Goal: Information Seeking & Learning: Find specific fact

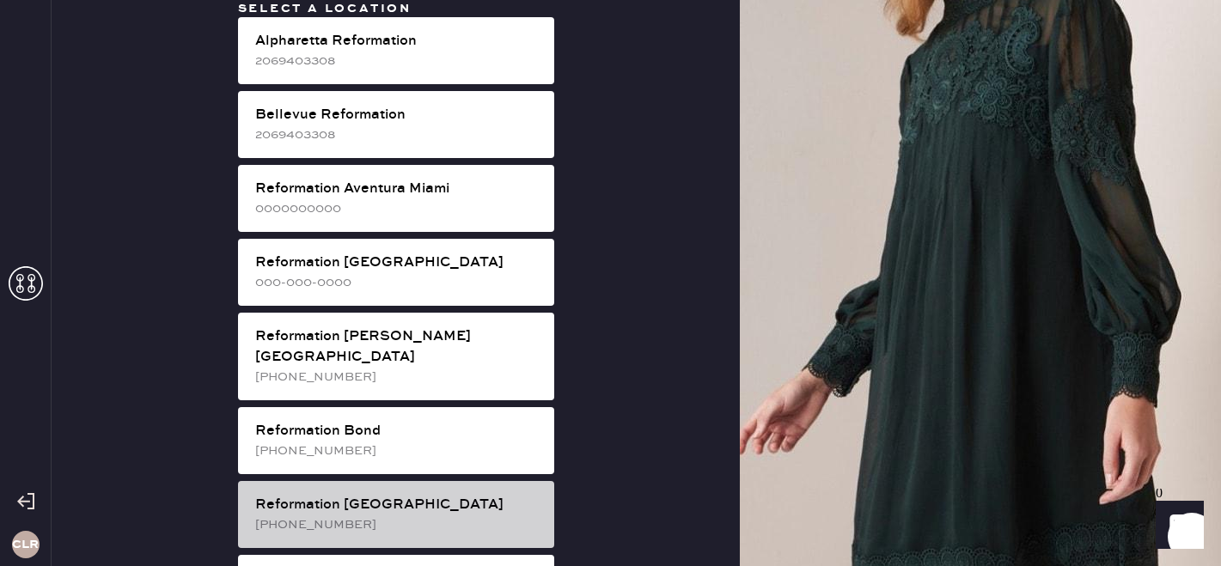
click at [339, 495] on div "Reformation [GEOGRAPHIC_DATA]" at bounding box center [397, 505] width 285 height 21
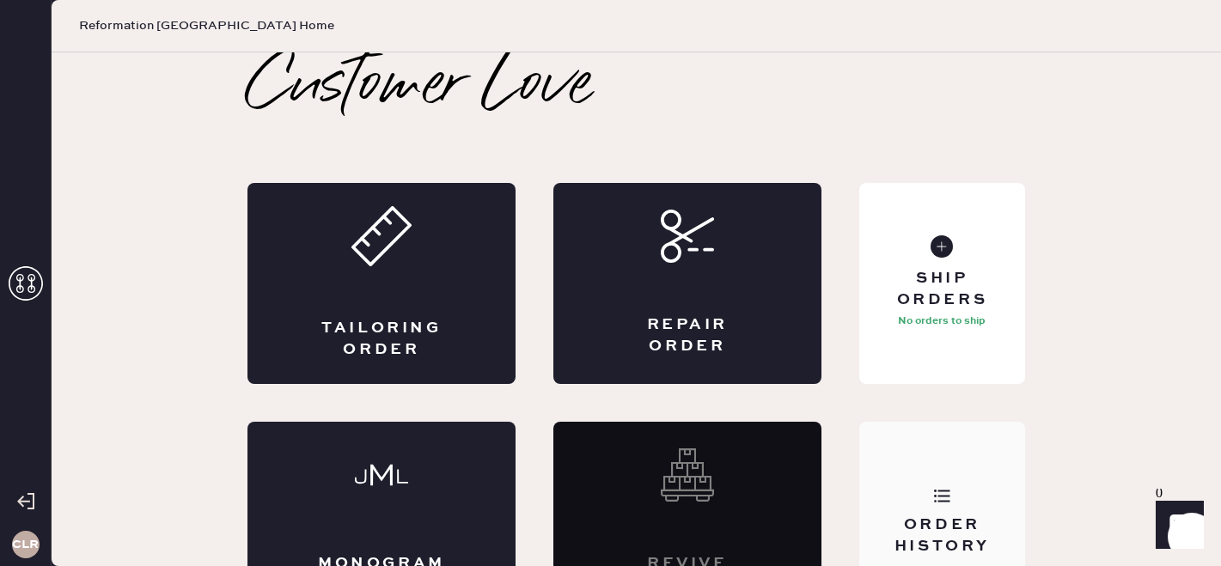
click at [927, 470] on div "Order History" at bounding box center [943, 522] width 166 height 201
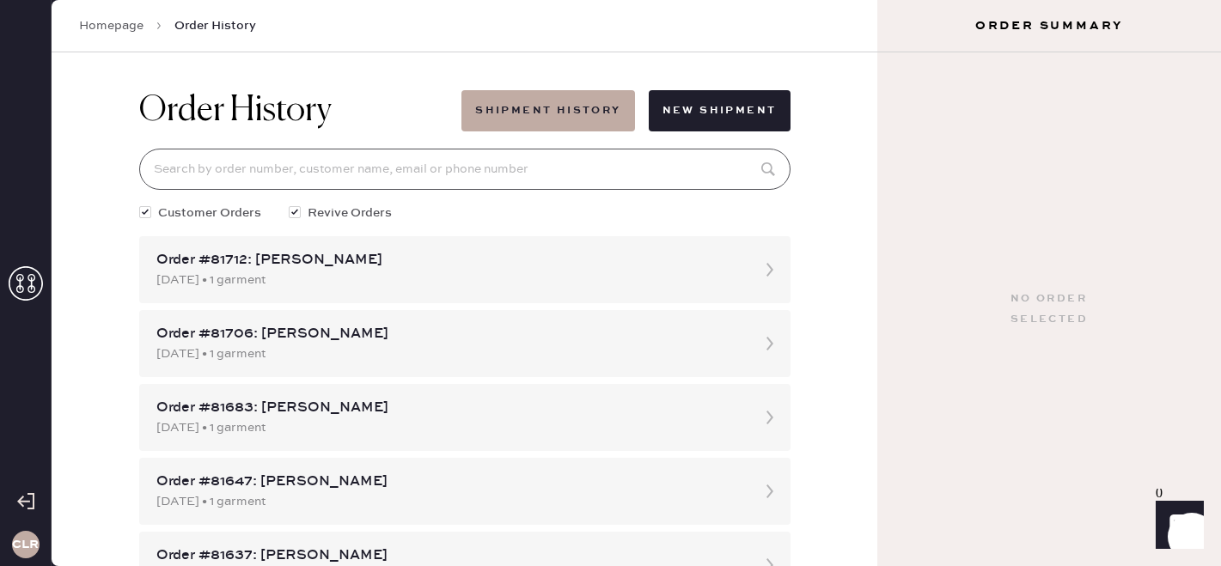
click at [259, 174] on input at bounding box center [465, 169] width 652 height 41
paste input "[EMAIL_ADDRESS][DOMAIN_NAME]"
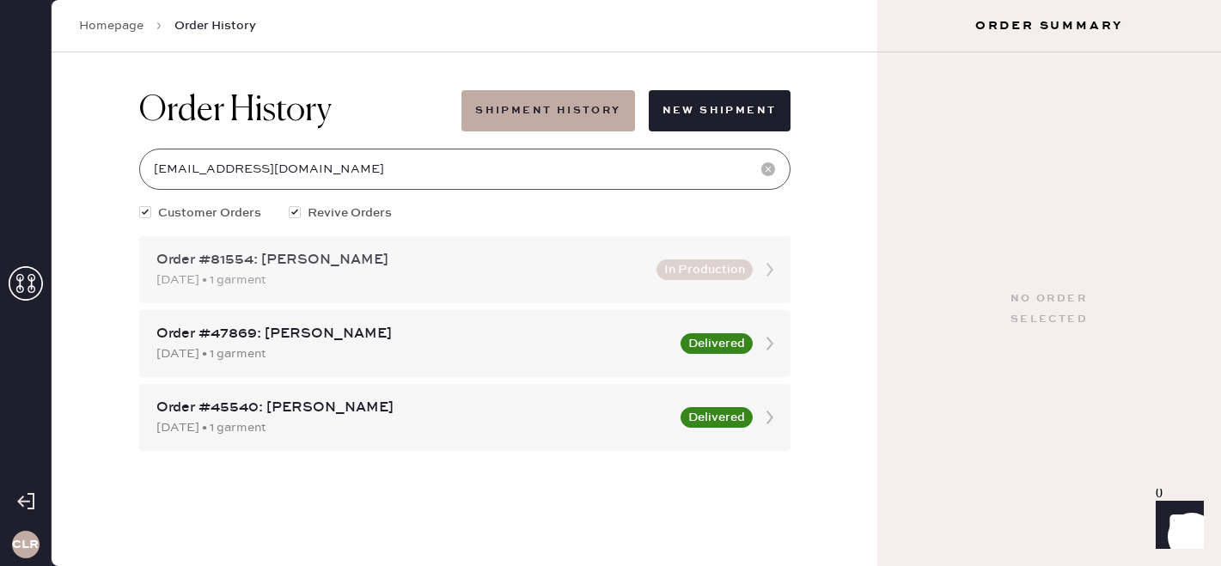
type input "[EMAIL_ADDRESS][DOMAIN_NAME]"
click at [245, 285] on div "[DATE] • 1 garment" at bounding box center [401, 280] width 490 height 19
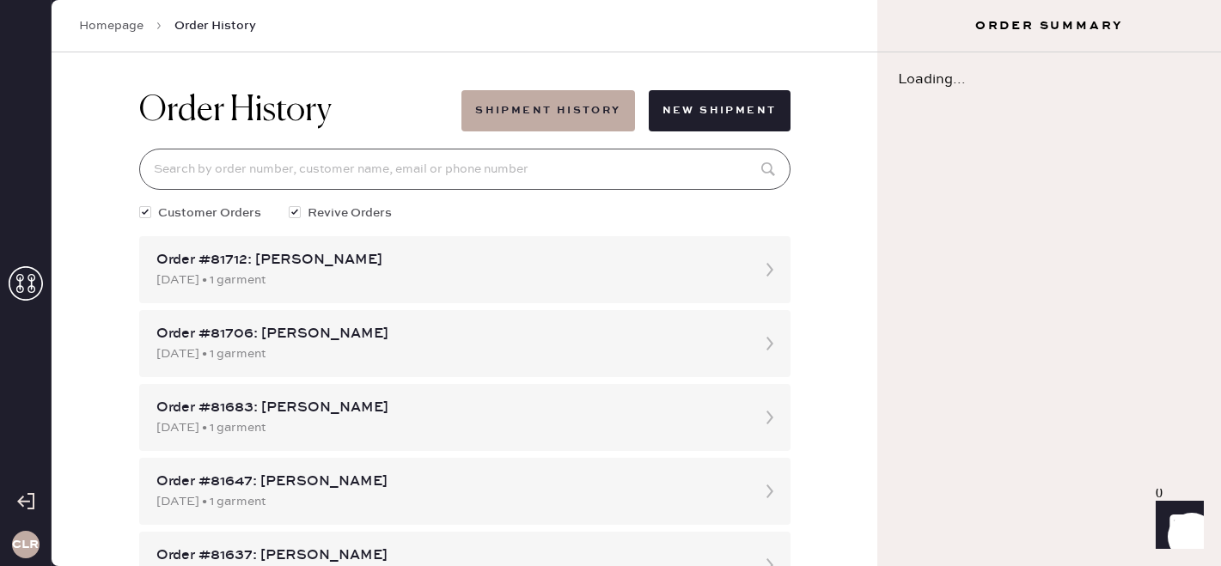
click at [264, 180] on input at bounding box center [465, 169] width 652 height 41
paste input "[EMAIL_ADDRESS][DOMAIN_NAME]"
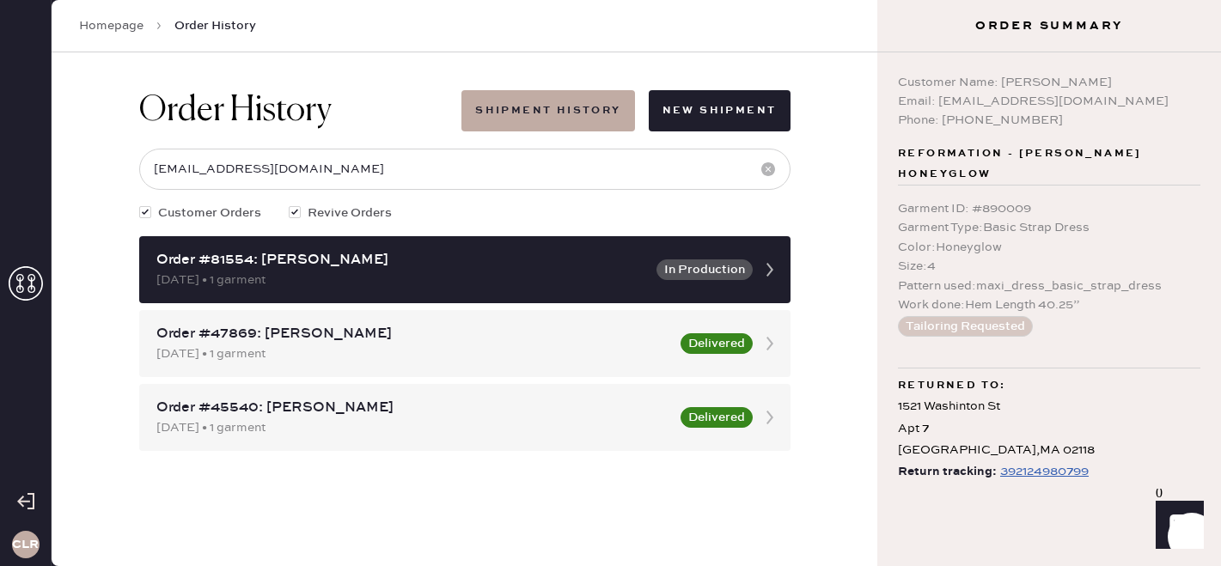
click at [1027, 470] on div "392124980799" at bounding box center [1044, 472] width 89 height 21
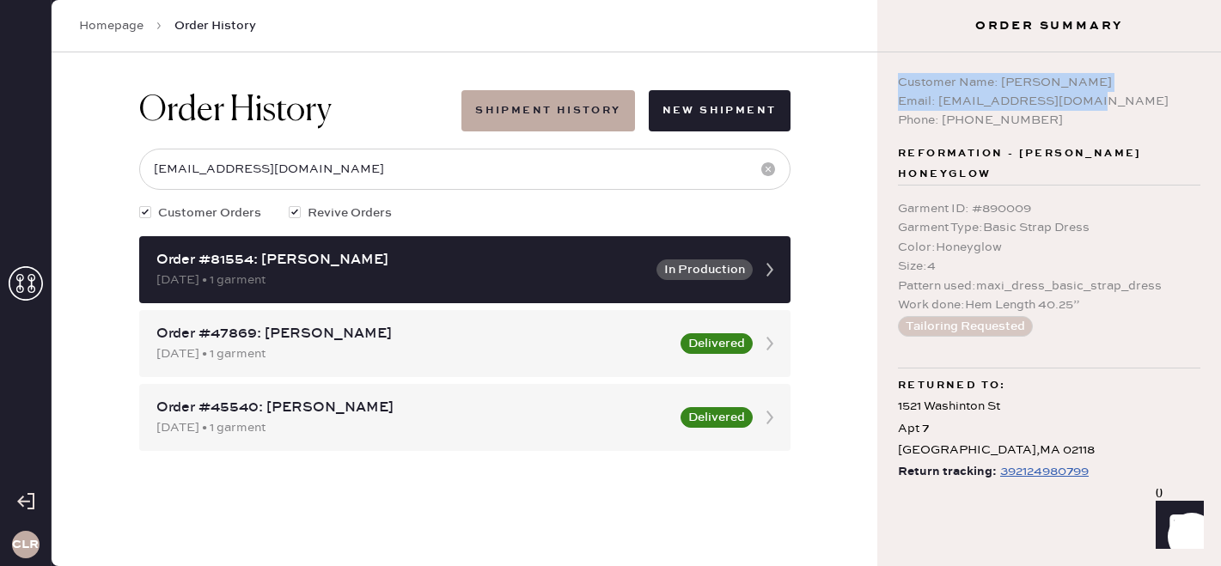
copy div "Customer Name: [PERSON_NAME] Email: [PERSON_NAME][EMAIL_ADDRESS][DOMAIN_NAME]"
drag, startPoint x: 1107, startPoint y: 104, endPoint x: 901, endPoint y: 83, distance: 207.3
click at [901, 83] on div "Customer Name: [PERSON_NAME] Email: [PERSON_NAME][EMAIL_ADDRESS][DOMAIN_NAME] P…" at bounding box center [1049, 101] width 303 height 57
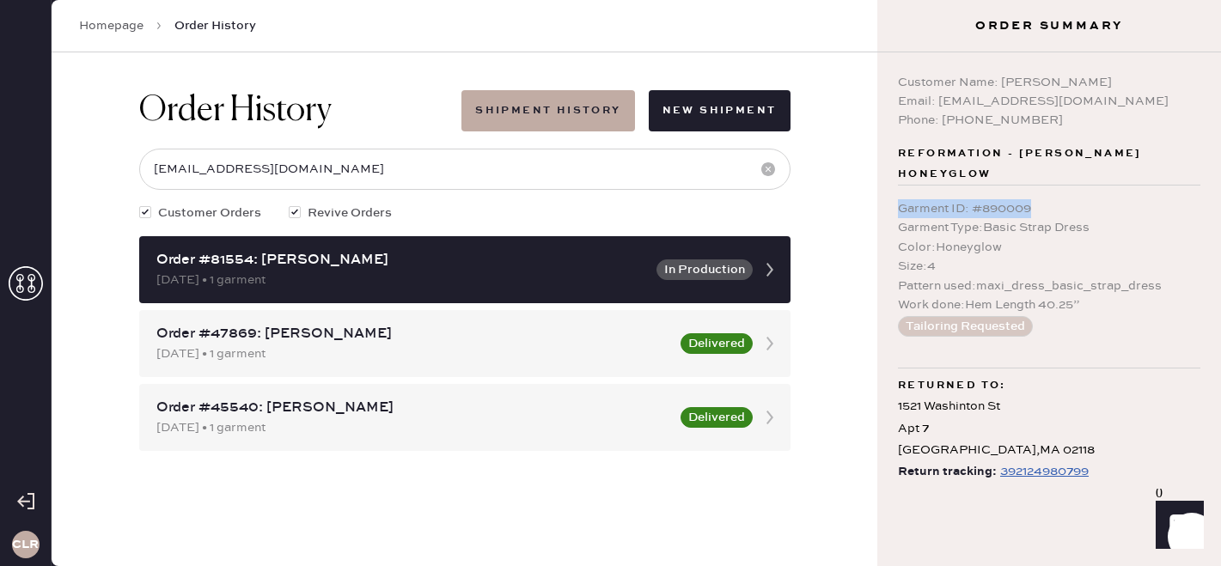
copy div "Garment ID : # 890009"
drag, startPoint x: 1049, startPoint y: 207, endPoint x: 889, endPoint y: 214, distance: 160.9
click at [889, 214] on div "Customer Name: [PERSON_NAME] Email: [EMAIL_ADDRESS][DOMAIN_NAME] Phone: [PHONE_…" at bounding box center [1050, 309] width 344 height 514
click at [312, 173] on input "[EMAIL_ADDRESS][DOMAIN_NAME]" at bounding box center [465, 169] width 652 height 41
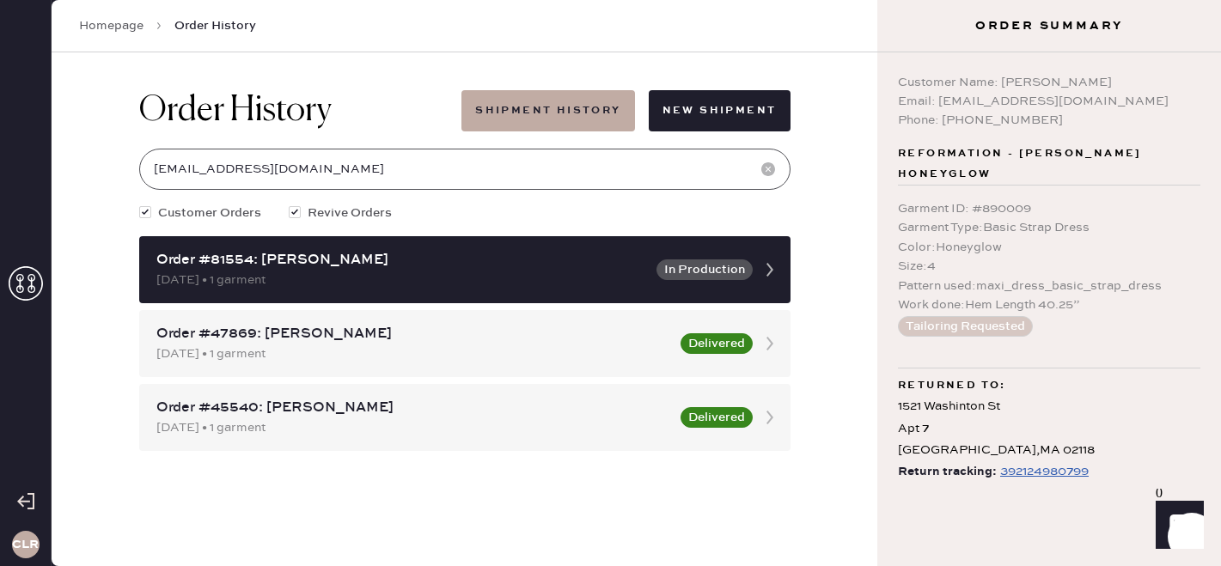
click at [312, 173] on input "[EMAIL_ADDRESS][DOMAIN_NAME]" at bounding box center [465, 169] width 652 height 41
paste input "[PERSON_NAME][DOMAIN_NAME][EMAIL_ADDRESS][PERSON_NAME][PERSON_NAME]"
click at [312, 173] on input "[PERSON_NAME][DOMAIN_NAME][EMAIL_ADDRESS][PERSON_NAME][PERSON_NAME][DOMAIN_NAME]" at bounding box center [465, 169] width 652 height 41
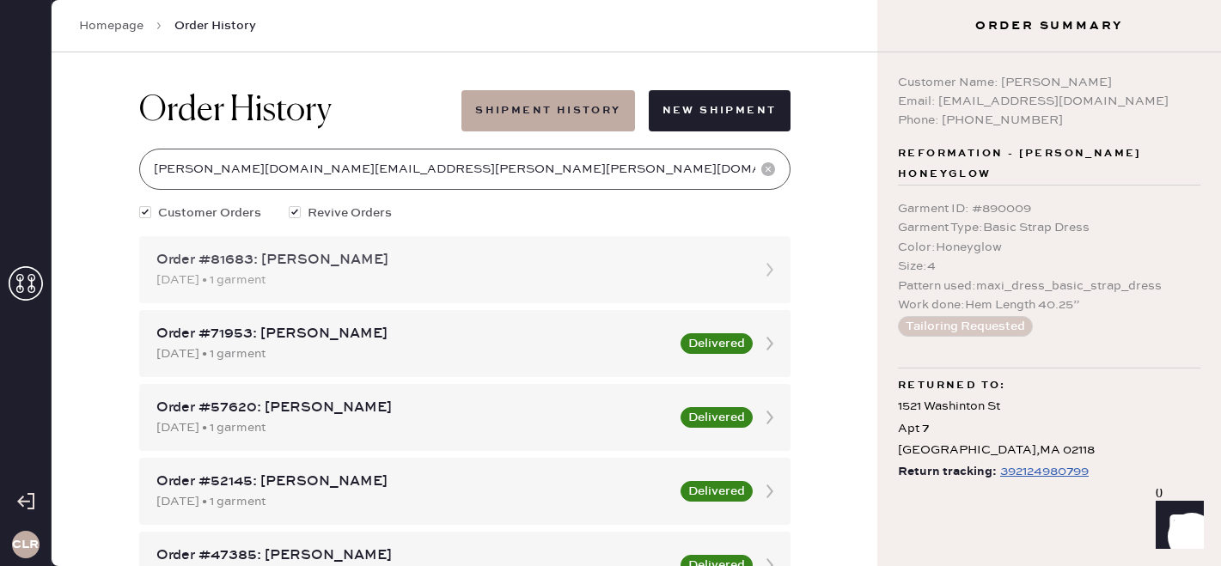
type input "[PERSON_NAME][DOMAIN_NAME][EMAIL_ADDRESS][PERSON_NAME][PERSON_NAME][DOMAIN_NAME]"
click at [378, 283] on div "[DATE] • 1 garment" at bounding box center [449, 280] width 586 height 19
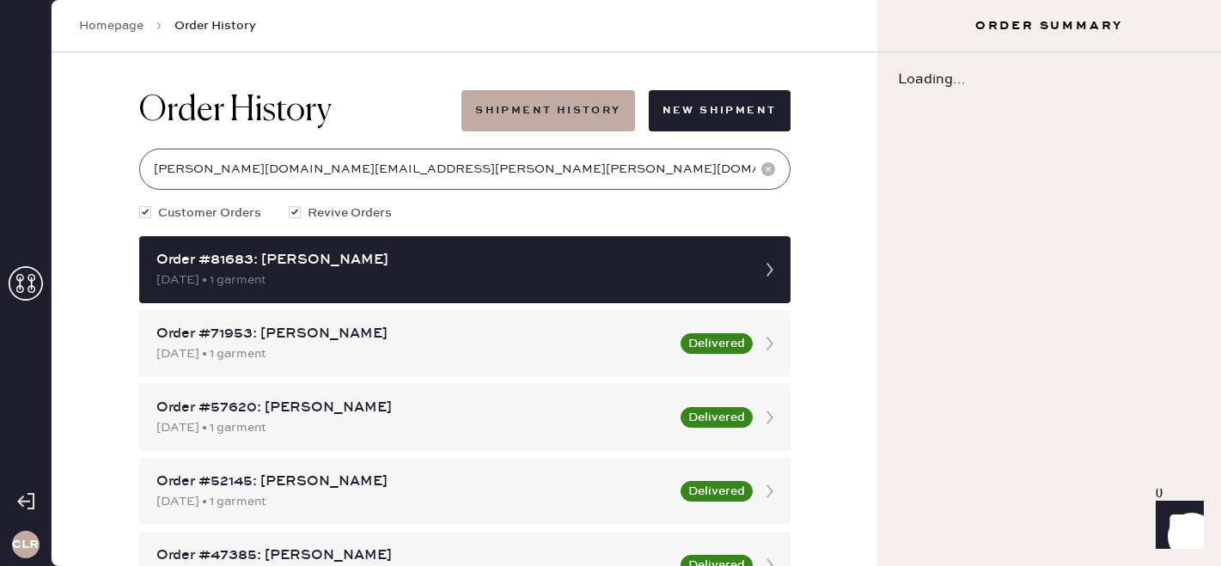
click at [285, 167] on input "[PERSON_NAME][DOMAIN_NAME][EMAIL_ADDRESS][PERSON_NAME][PERSON_NAME][DOMAIN_NAME]" at bounding box center [465, 169] width 652 height 41
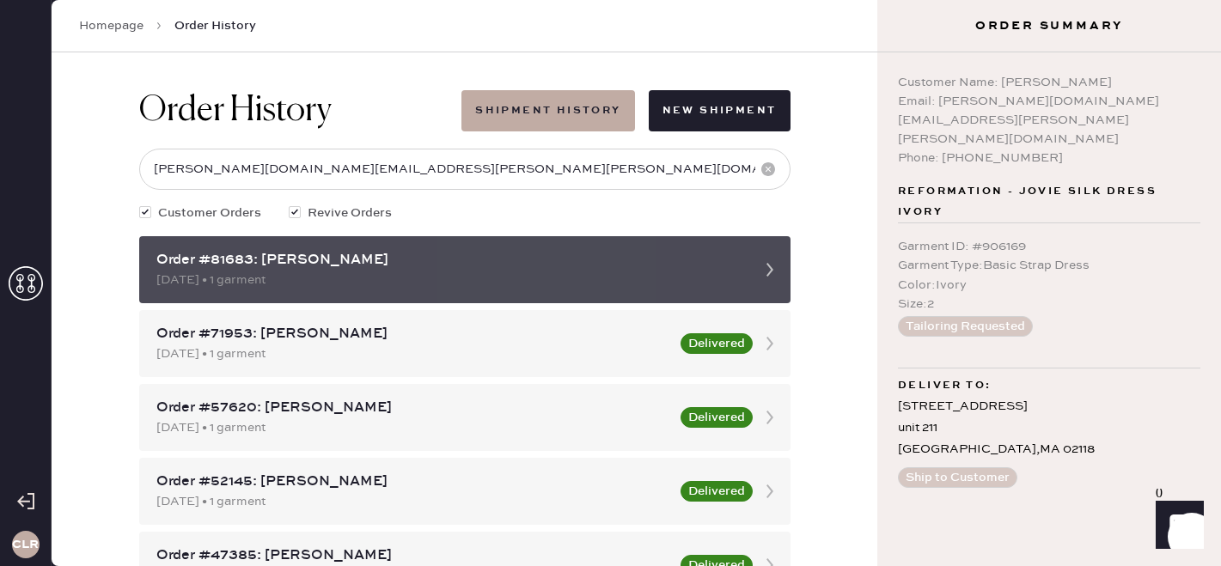
click at [395, 287] on div "[DATE] • 1 garment" at bounding box center [449, 280] width 586 height 19
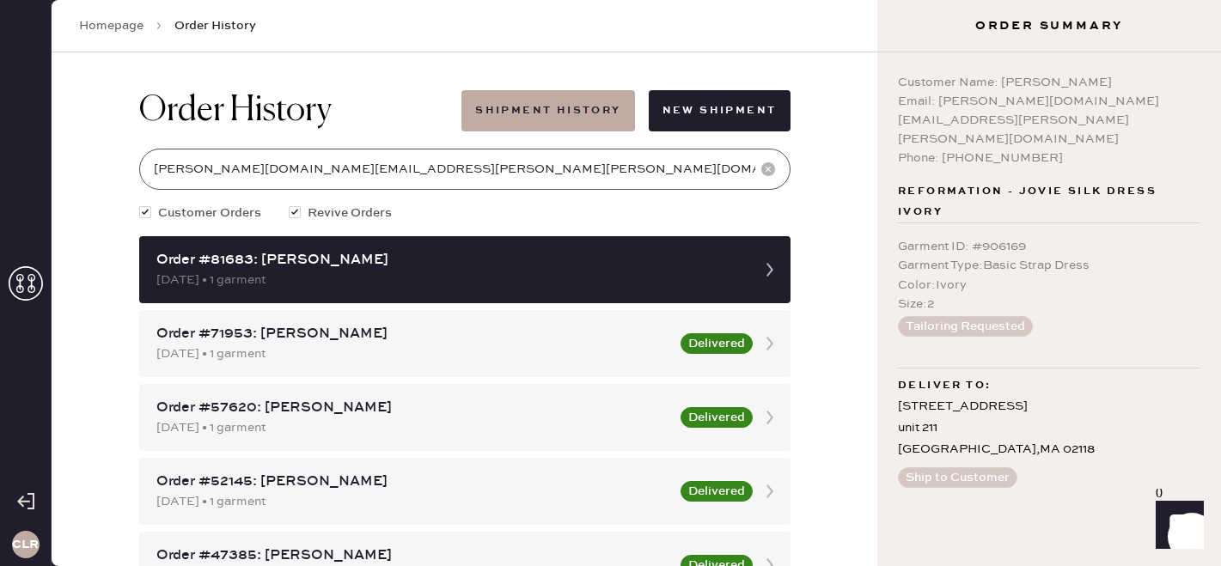
click at [366, 186] on input "[PERSON_NAME][DOMAIN_NAME][EMAIL_ADDRESS][PERSON_NAME][PERSON_NAME][DOMAIN_NAME]" at bounding box center [465, 169] width 652 height 41
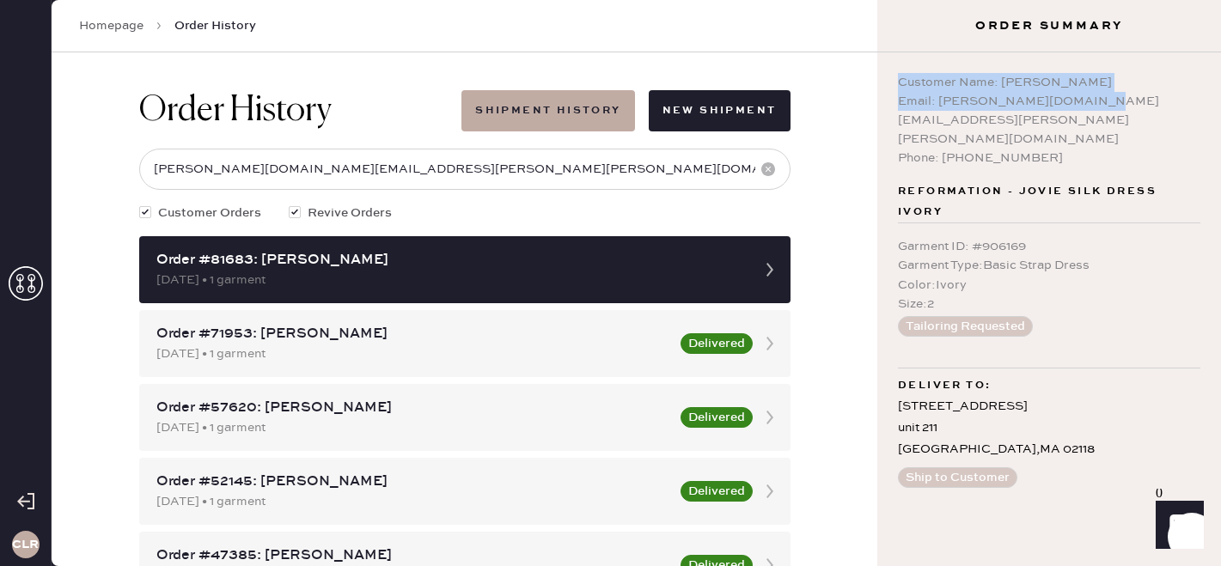
copy div "Customer Name: [PERSON_NAME] Email: [PERSON_NAME][DOMAIN_NAME][EMAIL_ADDRESS][P…"
drag, startPoint x: 1087, startPoint y: 93, endPoint x: 892, endPoint y: 76, distance: 195.8
click at [892, 76] on div "Customer Name: [PERSON_NAME] Email: [PERSON_NAME][DOMAIN_NAME][EMAIL_ADDRESS][P…" at bounding box center [1050, 309] width 344 height 514
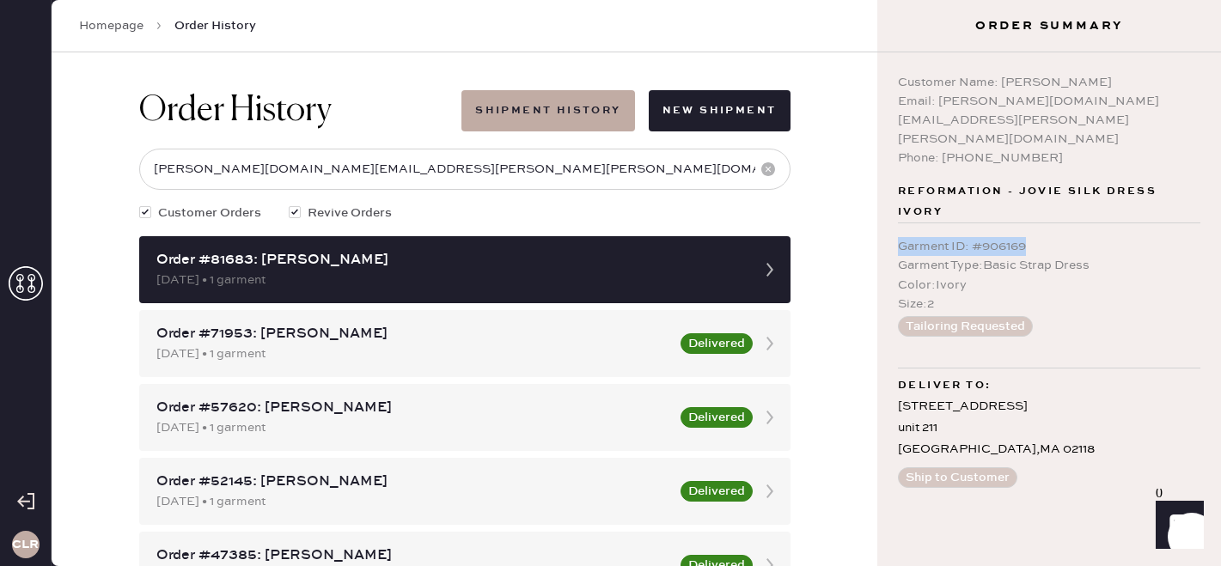
copy div "Garment ID : # 906169"
drag, startPoint x: 1060, startPoint y: 209, endPoint x: 891, endPoint y: 205, distance: 168.5
click at [891, 205] on div "Customer Name: [PERSON_NAME] Email: [PERSON_NAME][DOMAIN_NAME][EMAIL_ADDRESS][P…" at bounding box center [1050, 309] width 344 height 514
